Goal: Information Seeking & Learning: Find specific fact

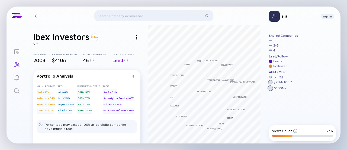
scroll to position [10, 0]
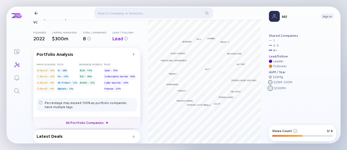
scroll to position [7, 0]
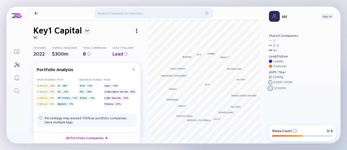
click at [116, 15] on div at bounding box center [153, 14] width 119 height 13
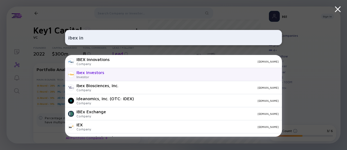
type input "ibex in"
click at [103, 72] on div "Ibex Investors" at bounding box center [91, 72] width 28 height 5
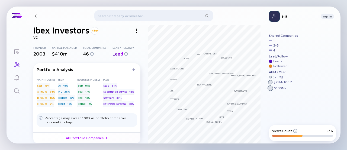
scroll to position [38, 0]
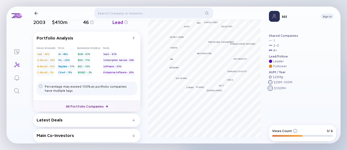
click at [83, 103] on link "All Portfolio Companies" at bounding box center [86, 105] width 107 height 11
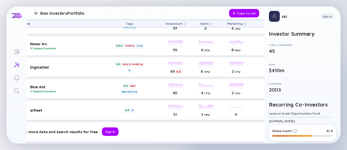
scroll to position [237, 0]
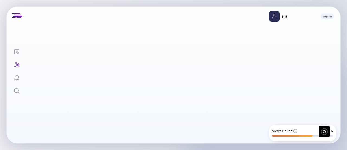
scroll to position [38, 0]
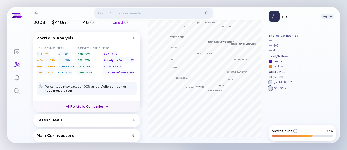
click at [92, 101] on link "All Portfolio Companies" at bounding box center [86, 105] width 107 height 11
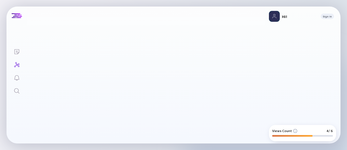
scroll to position [237, 0]
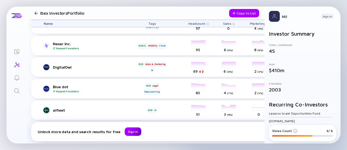
click at [126, 128] on div "Sign in" at bounding box center [133, 131] width 17 height 8
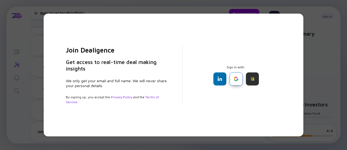
click at [230, 78] on div at bounding box center [236, 78] width 13 height 13
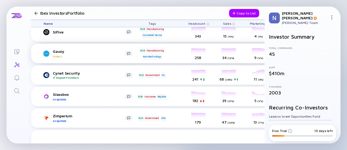
scroll to position [0, 0]
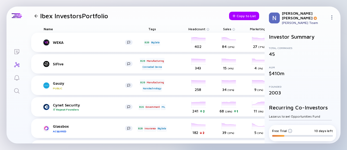
click at [38, 15] on div at bounding box center [36, 16] width 4 height 4
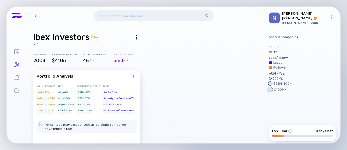
scroll to position [38, 0]
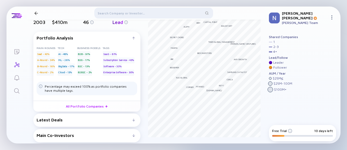
click at [69, 122] on div "Latest Deals Xpand [DATE] B2B Undisclosed Investment Manufacturing AI Traceloop…" at bounding box center [86, 119] width 107 height 13
click at [85, 121] on div "Latest Deals Xpand [DATE] B2B Undisclosed Investment Manufacturing AI Traceloop…" at bounding box center [86, 119] width 107 height 13
click at [130, 117] on div "Latest Deals" at bounding box center [85, 119] width 96 height 5
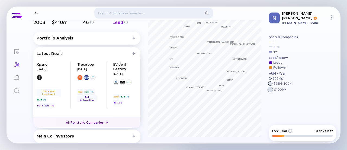
click at [95, 121] on link "All Portfolio Companies" at bounding box center [86, 121] width 107 height 11
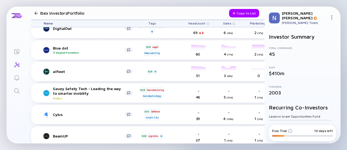
scroll to position [272, 0]
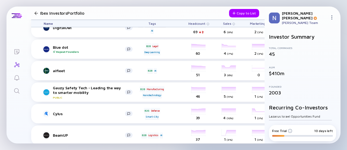
click at [38, 13] on div at bounding box center [36, 13] width 4 height 4
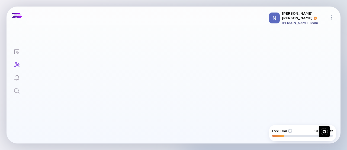
scroll to position [38, 0]
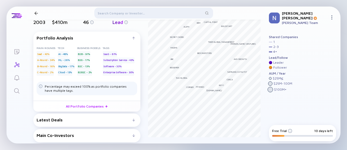
click at [113, 17] on div at bounding box center [153, 14] width 119 height 13
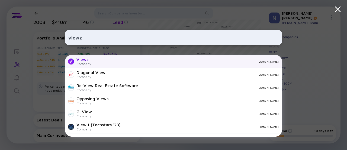
type input "viewz"
click at [105, 62] on div "[DOMAIN_NAME]" at bounding box center [187, 61] width 183 height 3
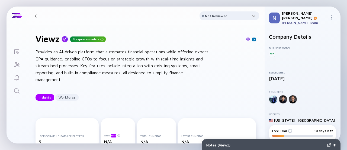
click at [36, 15] on div at bounding box center [36, 16] width 4 height 4
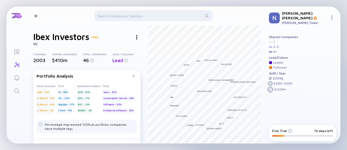
click at [109, 15] on div at bounding box center [153, 16] width 119 height 13
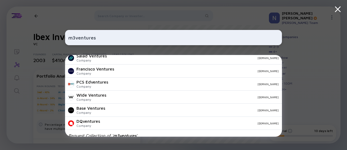
scroll to position [186, 0]
type input "m"
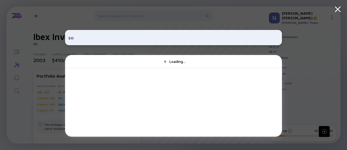
type input "s"
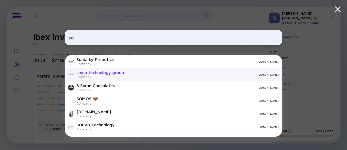
type input "s"
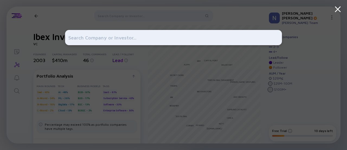
type input "s"
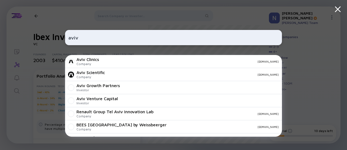
type input "aviv"
